Goal: Use online tool/utility: Utilize a website feature to perform a specific function

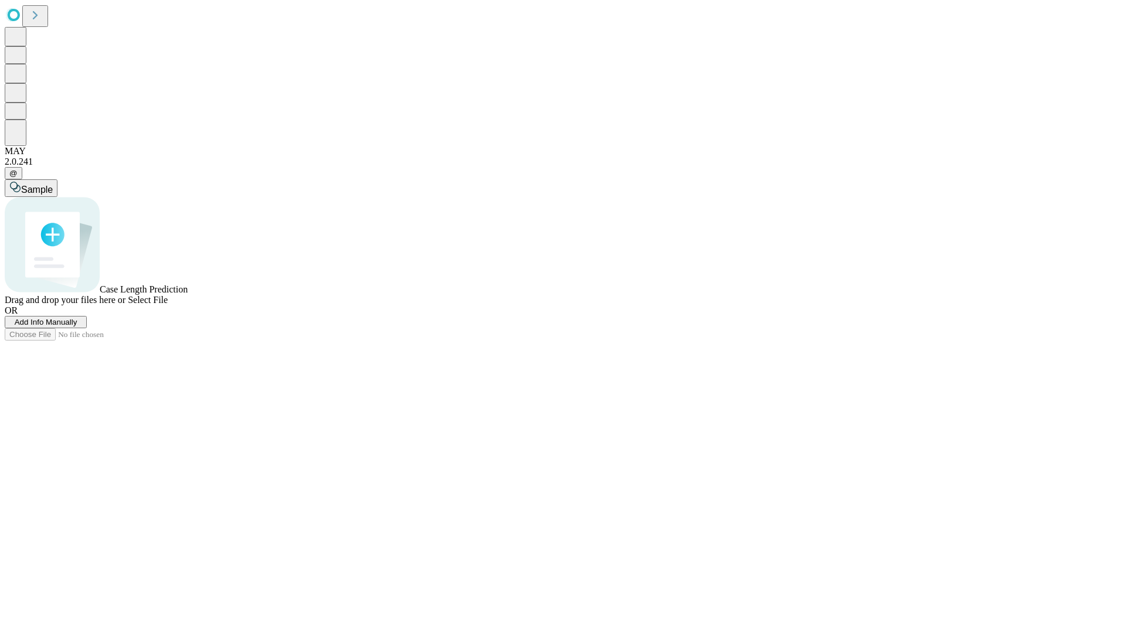
click at [77, 327] on span "Add Info Manually" at bounding box center [46, 322] width 63 height 9
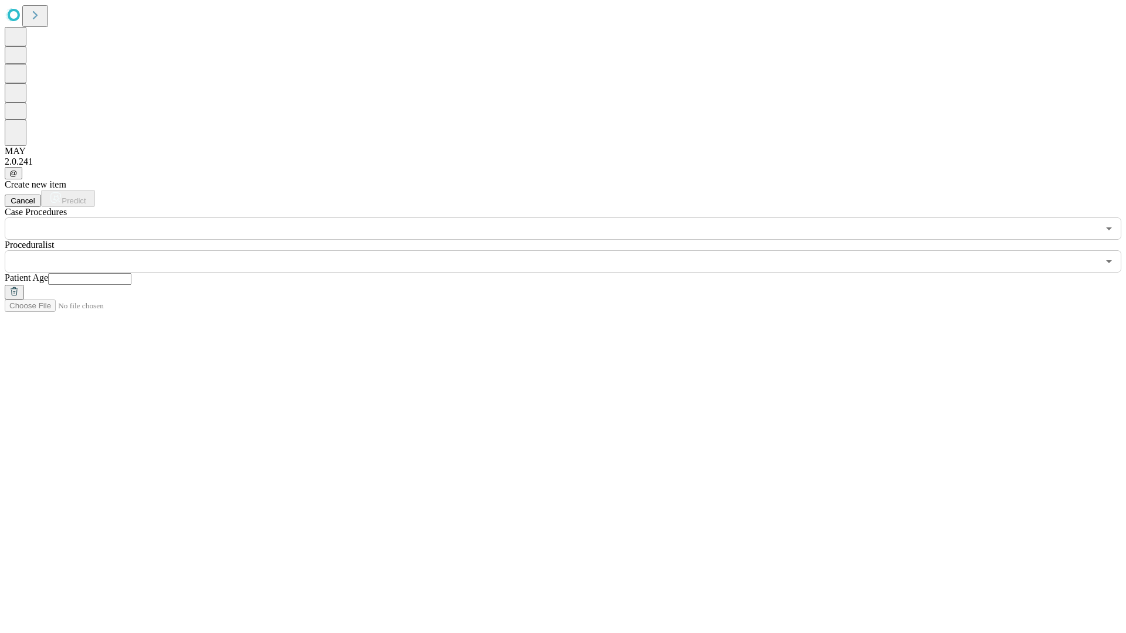
click at [131, 273] on input "text" at bounding box center [89, 279] width 83 height 12
type input "**"
click at [571, 250] on input "text" at bounding box center [551, 261] width 1093 height 22
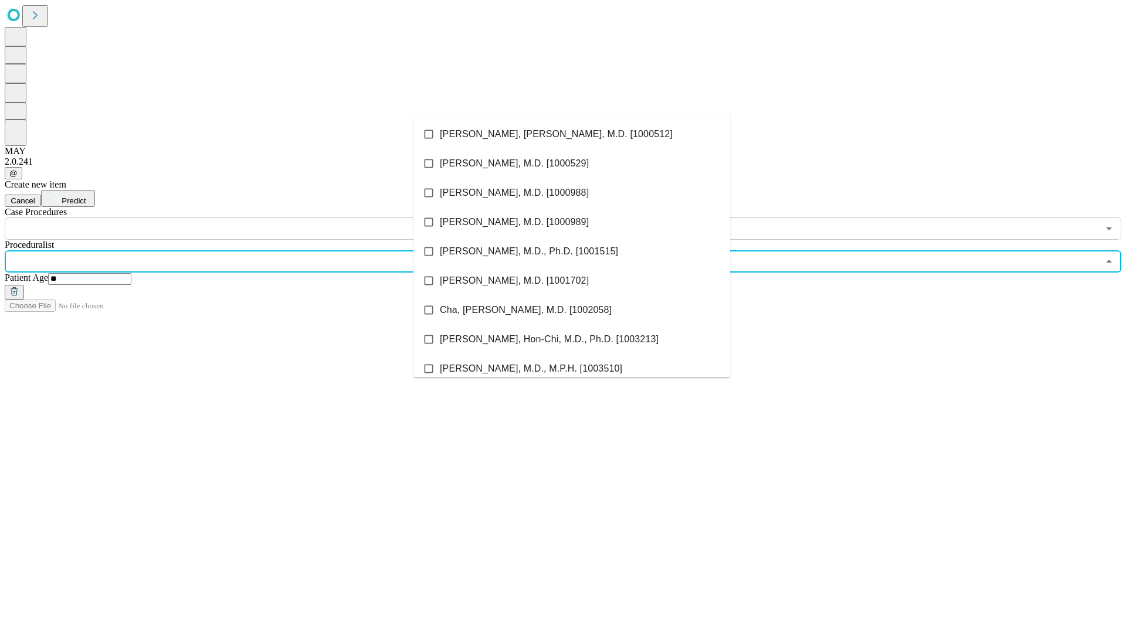
click at [572, 134] on li "[PERSON_NAME], [PERSON_NAME], M.D. [1000512]" at bounding box center [571, 134] width 317 height 29
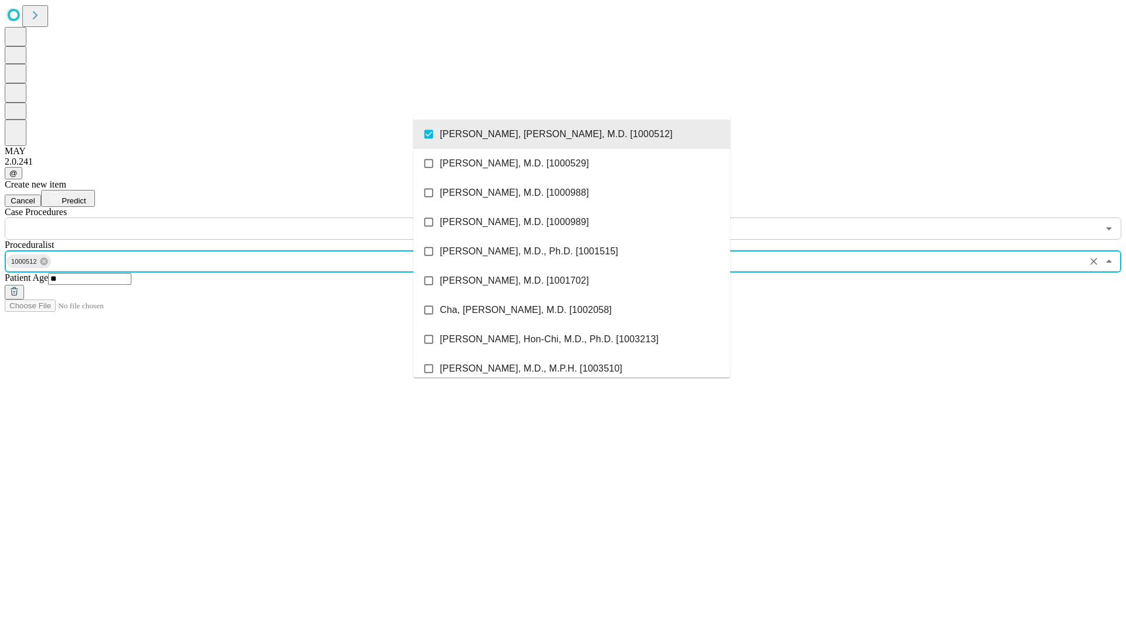
click at [246, 217] on input "text" at bounding box center [551, 228] width 1093 height 22
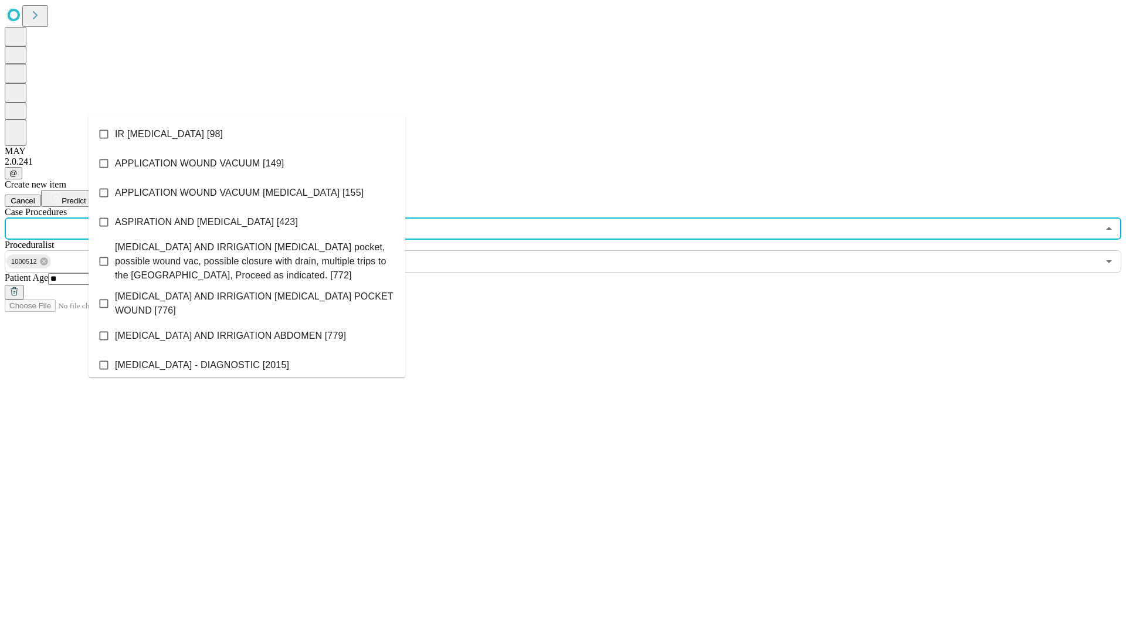
click at [247, 134] on li "IR [MEDICAL_DATA] [98]" at bounding box center [247, 134] width 317 height 29
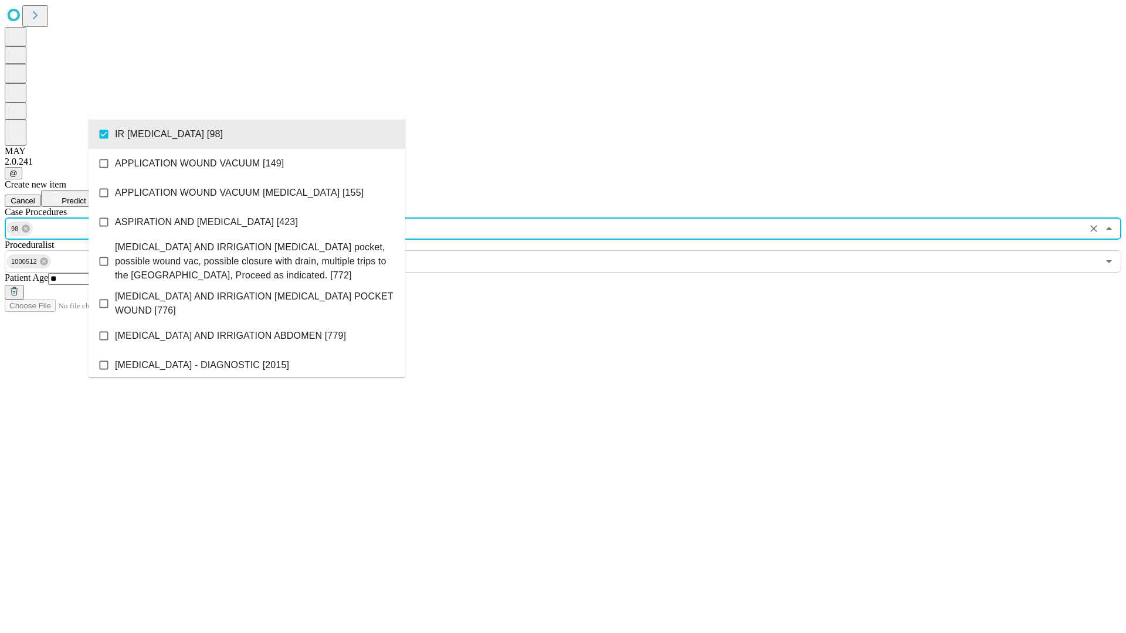
click at [86, 196] on span "Predict" at bounding box center [74, 200] width 24 height 9
